Goal: Task Accomplishment & Management: Manage account settings

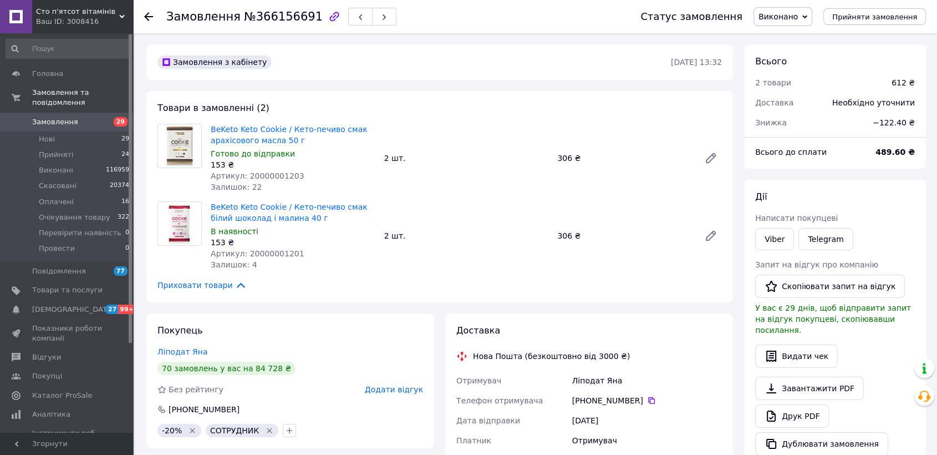
click at [150, 17] on icon at bounding box center [148, 16] width 9 height 9
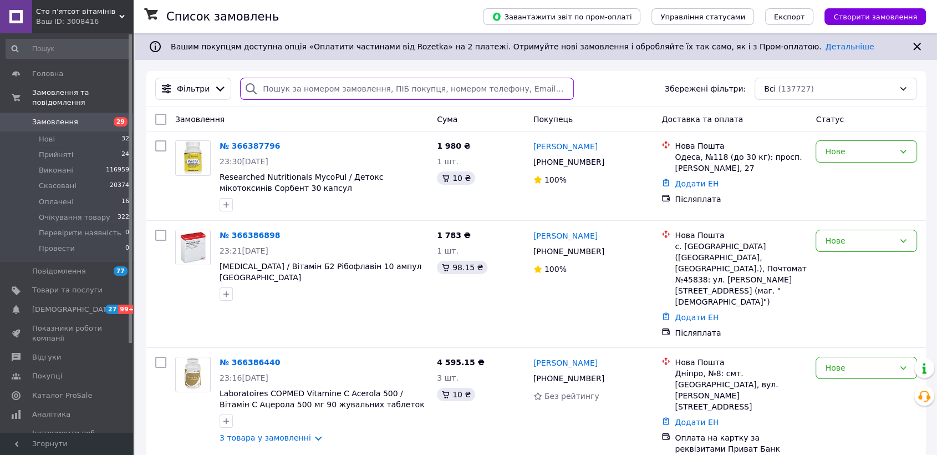
click at [283, 93] on input "search" at bounding box center [407, 89] width 334 height 22
paste input "365037304"
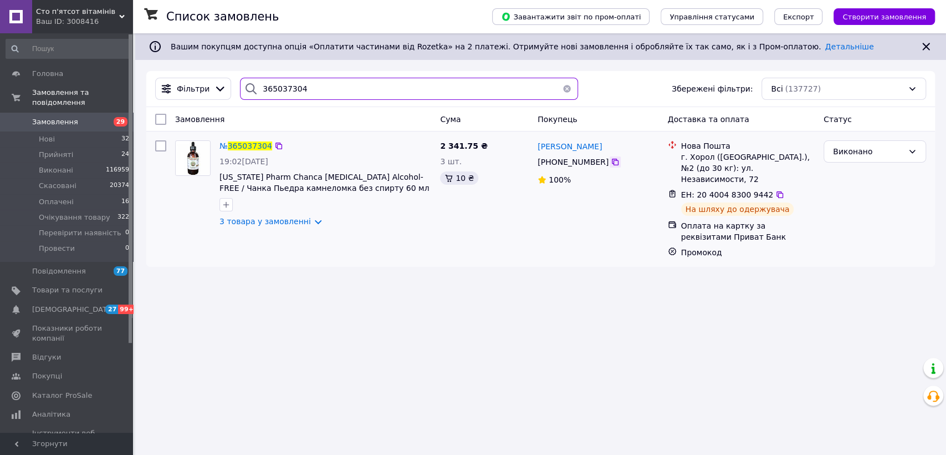
type input "365037304"
click at [612, 162] on icon at bounding box center [615, 162] width 7 height 7
click at [238, 144] on span "365037304" at bounding box center [250, 145] width 44 height 9
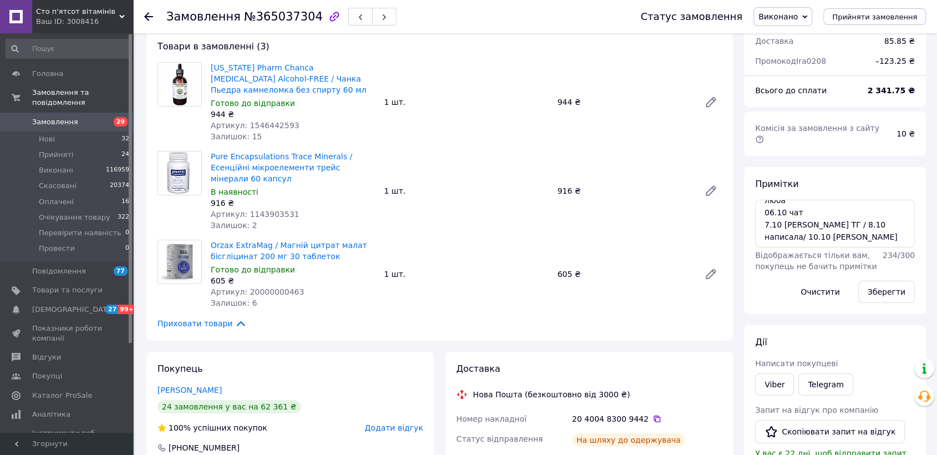
scroll to position [185, 0]
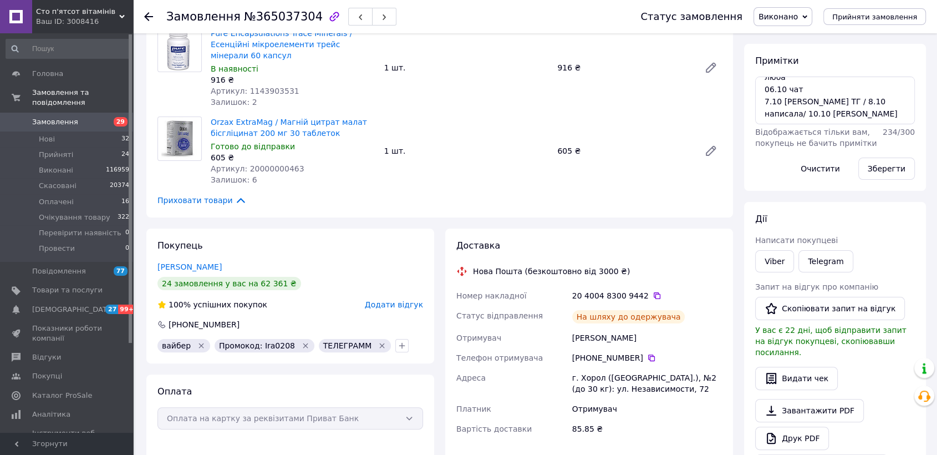
click at [150, 16] on use at bounding box center [148, 16] width 9 height 9
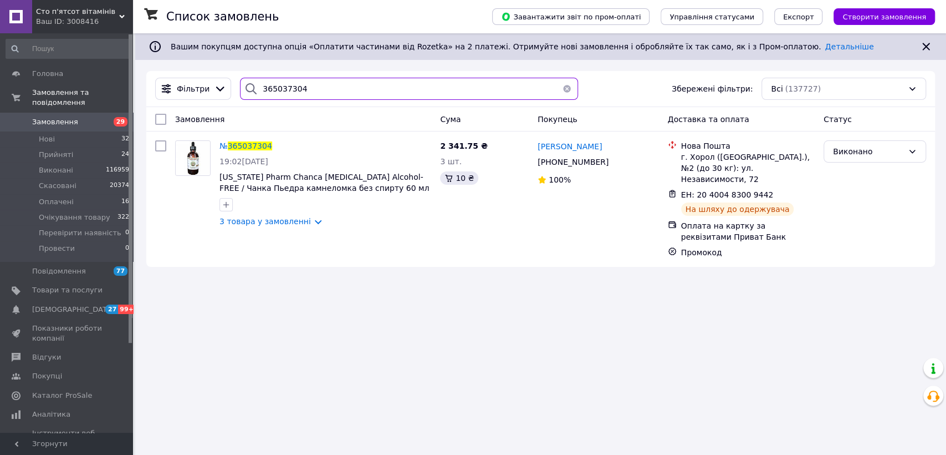
drag, startPoint x: 298, startPoint y: 82, endPoint x: 162, endPoint y: 74, distance: 136.0
click at [172, 95] on div "Фільтри 365037304 Збережені фільтри: Всі (137727)" at bounding box center [541, 89] width 780 height 22
paste input "927138"
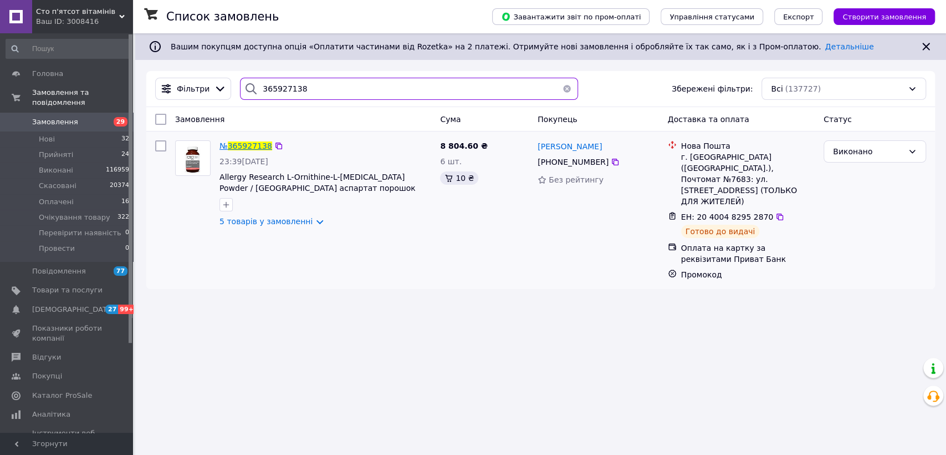
type input "365927138"
click at [235, 145] on span "365927138" at bounding box center [250, 145] width 44 height 9
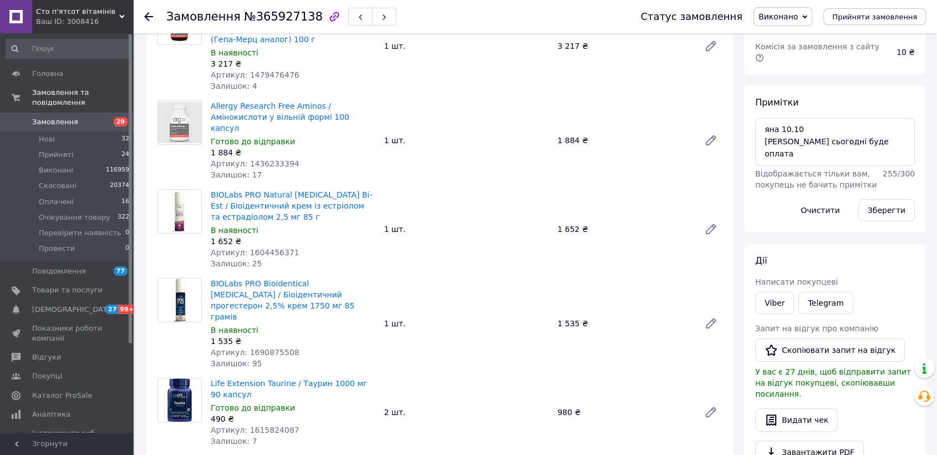
scroll to position [369, 0]
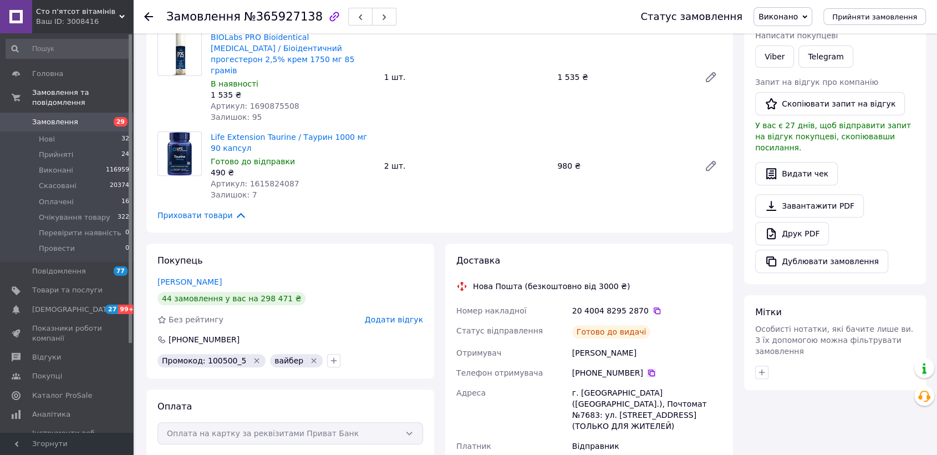
click at [647, 368] on icon at bounding box center [651, 372] width 9 height 9
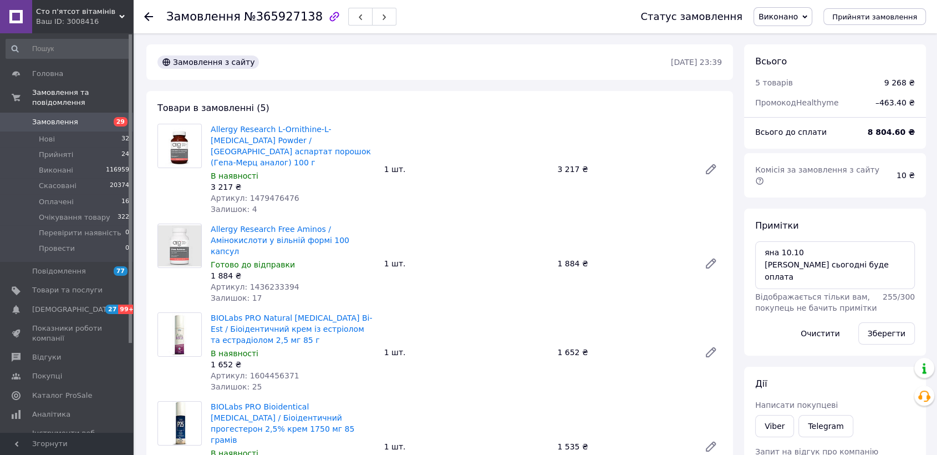
scroll to position [185, 0]
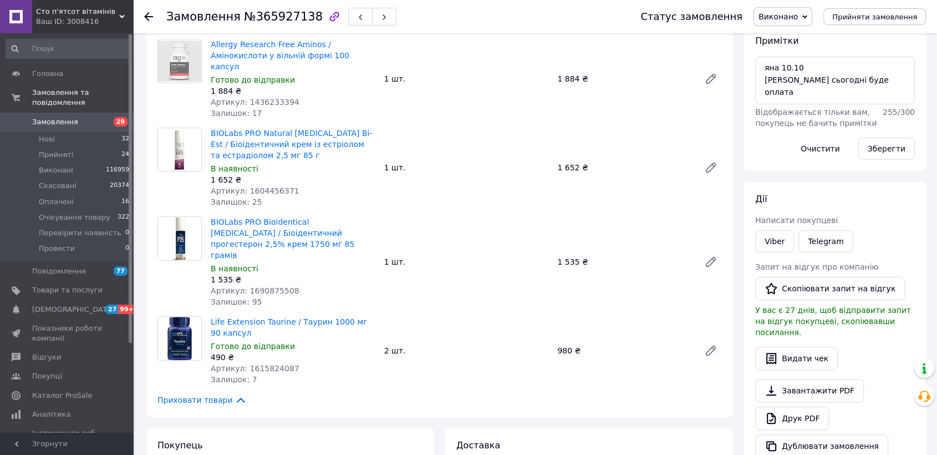
click at [147, 15] on icon at bounding box center [148, 16] width 9 height 9
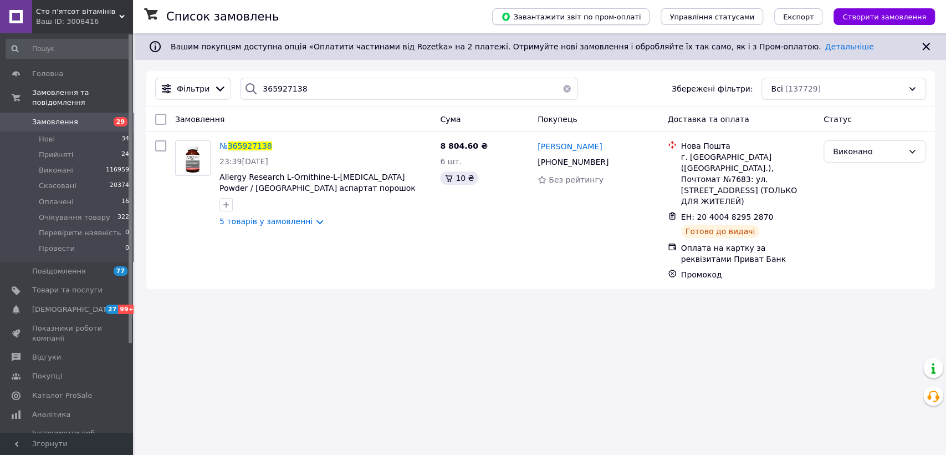
click at [571, 18] on span "Завантажити звіт по пром-оплаті" at bounding box center [571, 17] width 140 height 10
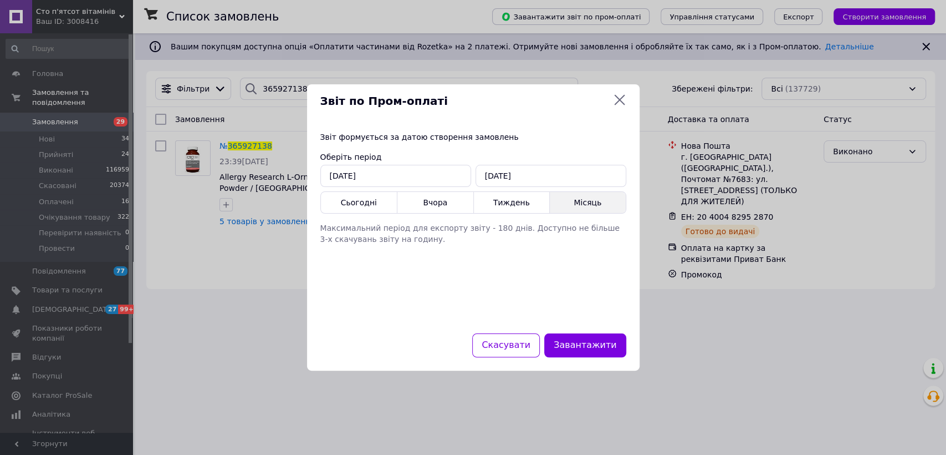
click at [581, 201] on button "Місяць" at bounding box center [588, 202] width 76 height 21
type input "[DATE]"
click at [580, 339] on button "Завантажити" at bounding box center [585, 345] width 82 height 24
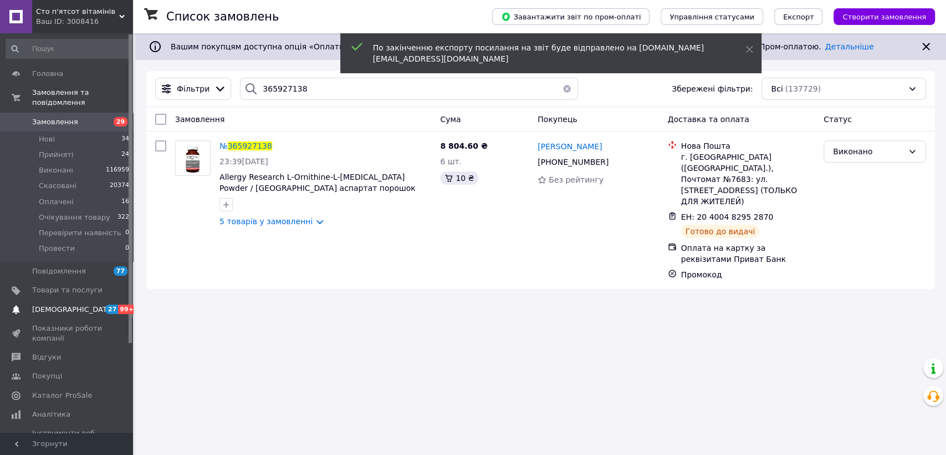
click at [69, 304] on span "[DEMOGRAPHIC_DATA]" at bounding box center [73, 309] width 82 height 10
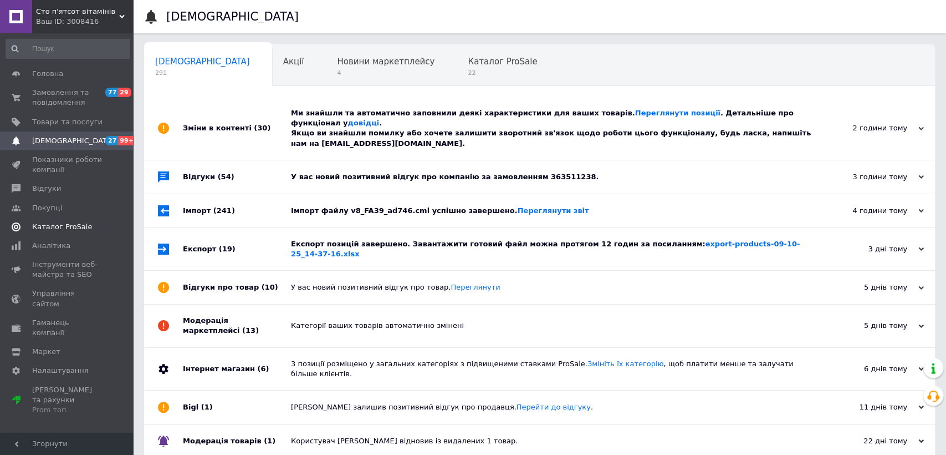
click at [56, 230] on span "Каталог ProSale" at bounding box center [62, 227] width 60 height 10
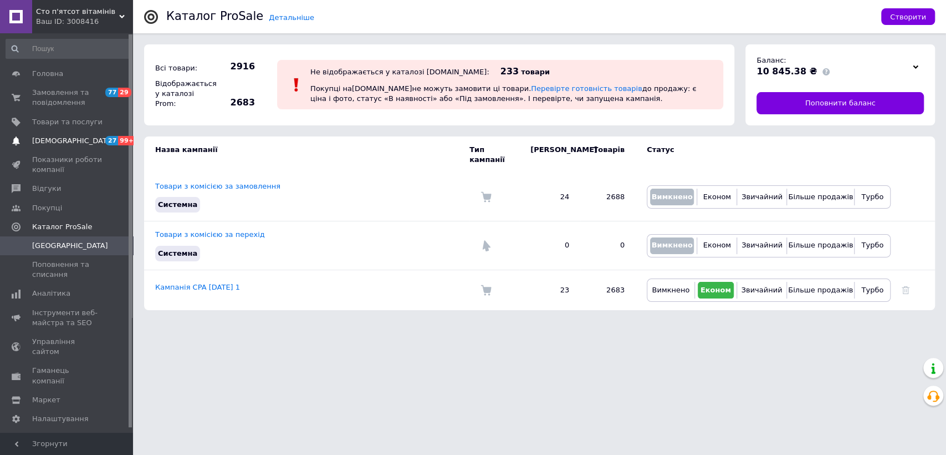
click at [60, 141] on span "[DEMOGRAPHIC_DATA]" at bounding box center [73, 141] width 82 height 10
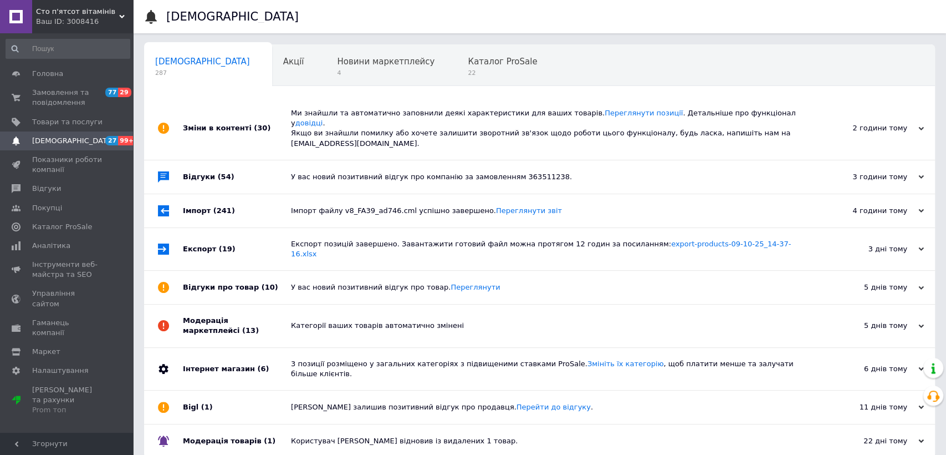
click at [62, 144] on span "[DEMOGRAPHIC_DATA]" at bounding box center [73, 141] width 82 height 10
click at [68, 160] on span "Показники роботи компанії" at bounding box center [67, 165] width 70 height 20
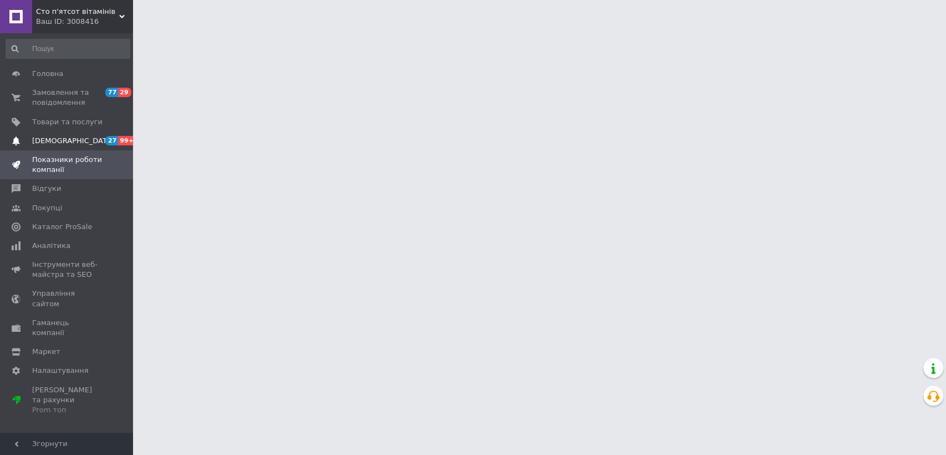
click at [67, 146] on link "Сповіщення 27 99+" at bounding box center [68, 140] width 136 height 19
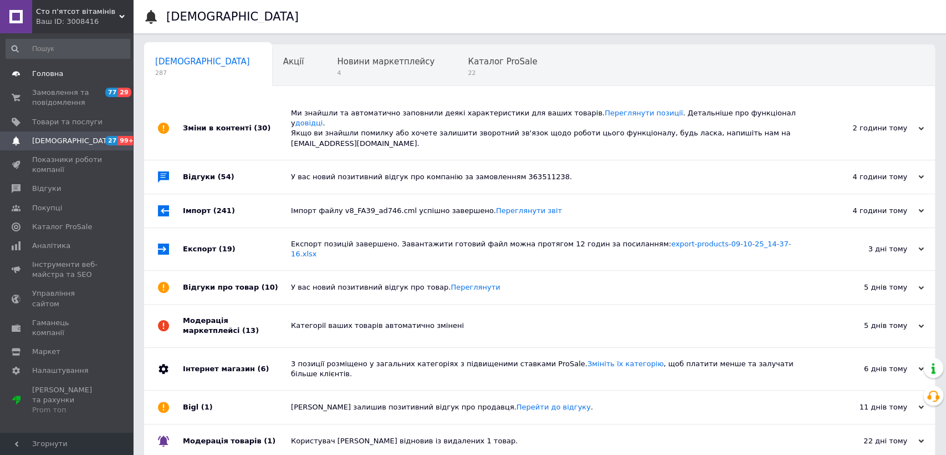
click at [68, 77] on span "Головна" at bounding box center [67, 74] width 70 height 10
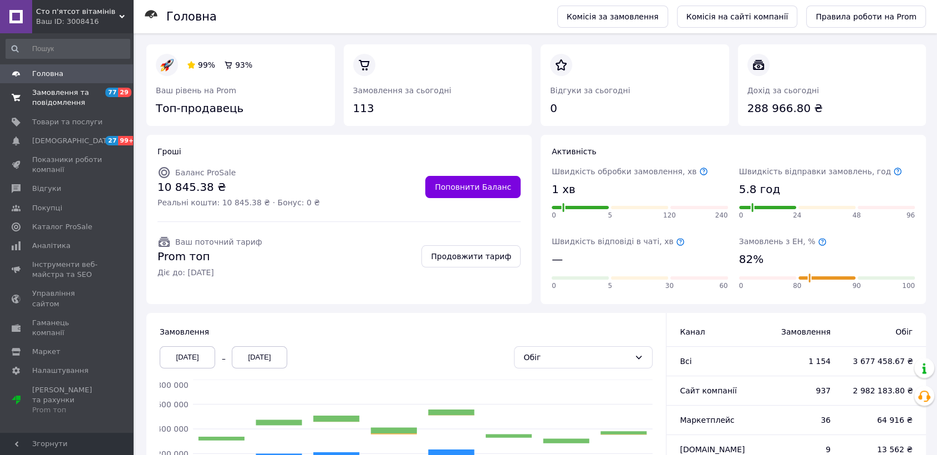
drag, startPoint x: 49, startPoint y: 91, endPoint x: 95, endPoint y: 90, distance: 46.6
click at [50, 94] on span "Замовлення та повідомлення" at bounding box center [67, 98] width 70 height 20
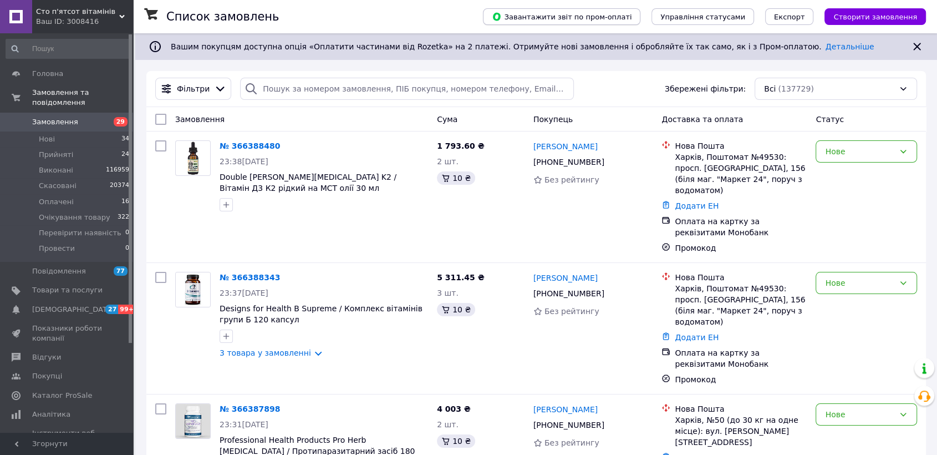
click at [551, 14] on span "Завантажити звіт по пром-оплаті" at bounding box center [562, 17] width 140 height 10
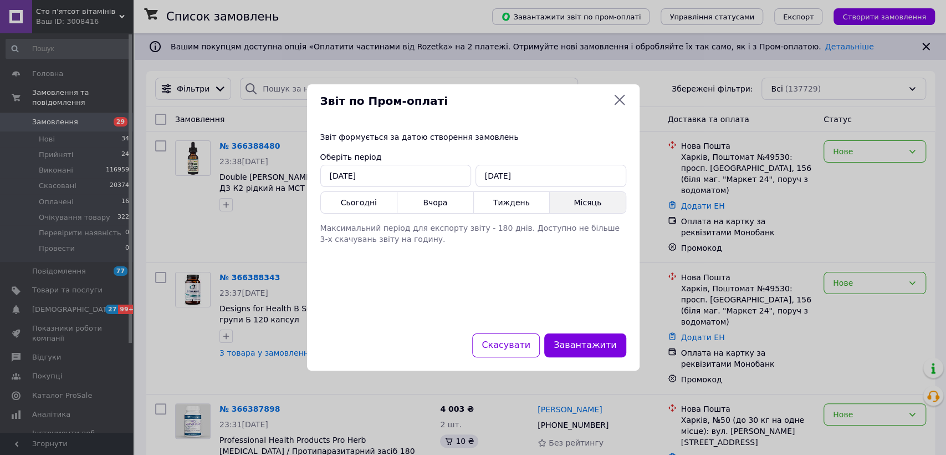
click at [578, 203] on button "Місяць" at bounding box center [588, 202] width 76 height 21
type input "[DATE]"
click at [584, 339] on button "Завантажити" at bounding box center [585, 345] width 82 height 24
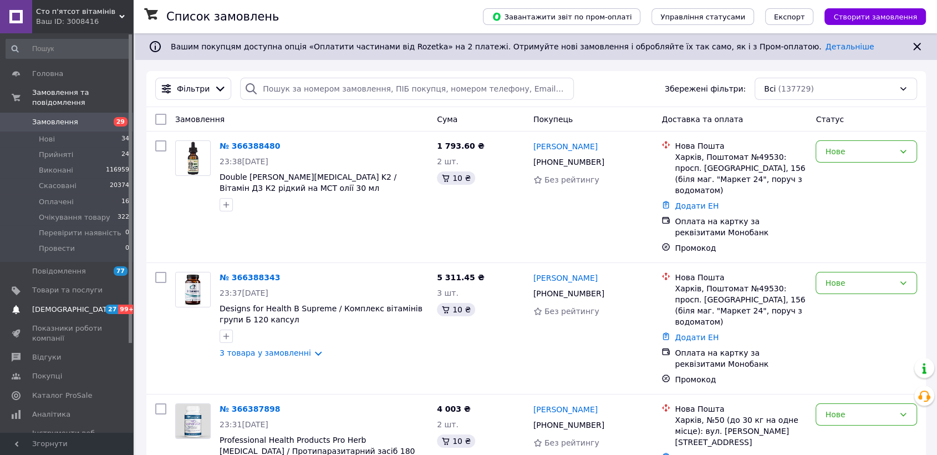
click at [67, 304] on span "[DEMOGRAPHIC_DATA]" at bounding box center [73, 309] width 82 height 10
